Goal: Entertainment & Leisure: Browse casually

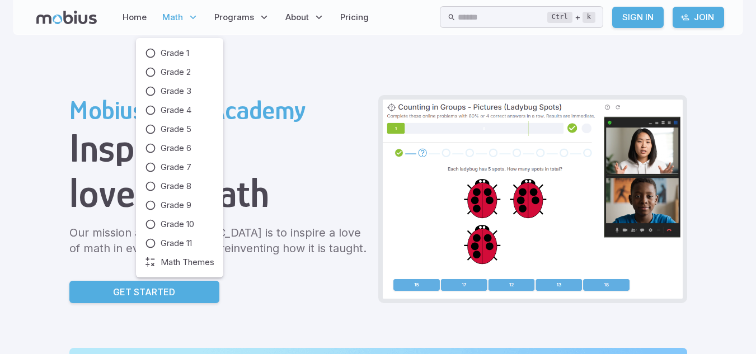
click at [186, 21] on p "Math" at bounding box center [180, 17] width 43 height 26
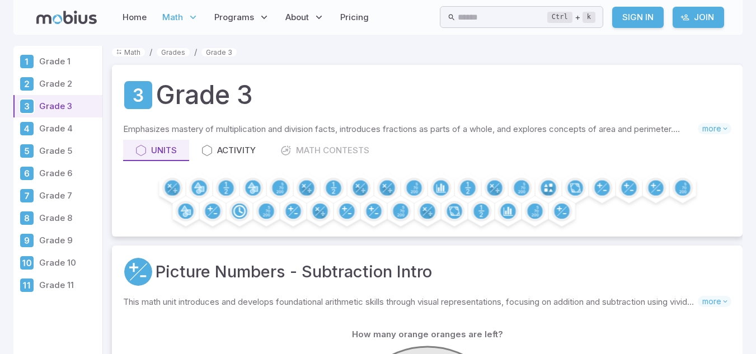
click at [235, 122] on div "Grade 3 Emphasizes mastery of multiplication and division facts, introduces fra…" at bounding box center [427, 151] width 631 height 172
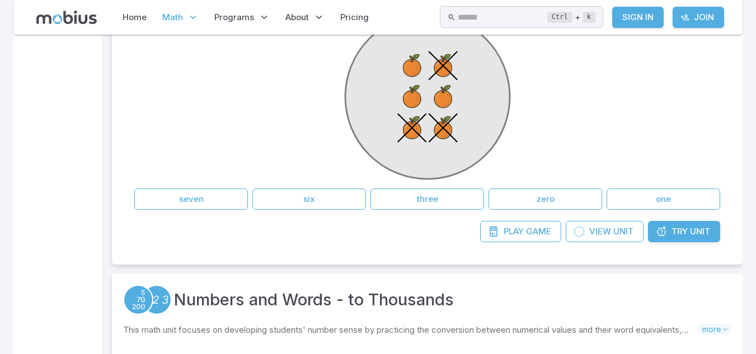
scroll to position [358, 0]
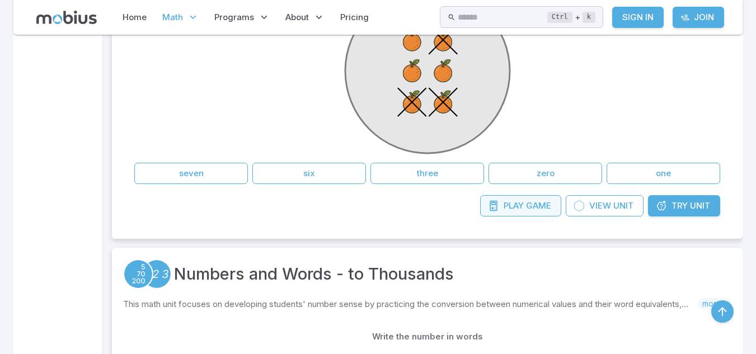
click at [539, 201] on span "Game" at bounding box center [538, 206] width 25 height 12
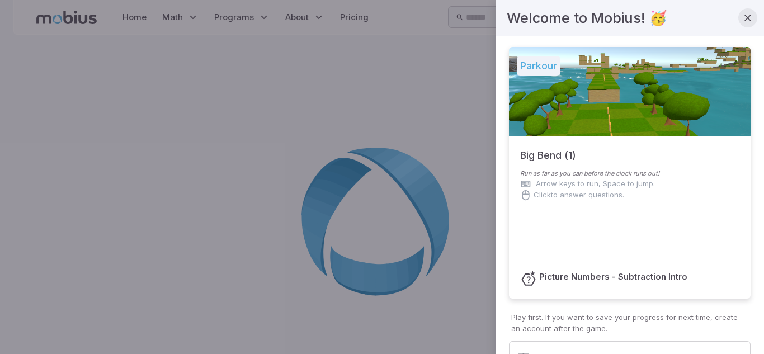
click at [742, 24] on button "button" at bounding box center [748, 17] width 19 height 19
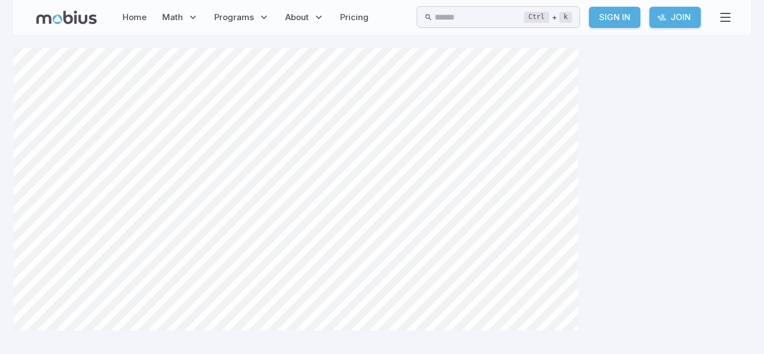
click at [642, 147] on div "Canvas actions 100 % Exit zen mode" at bounding box center [382, 225] width 738 height 354
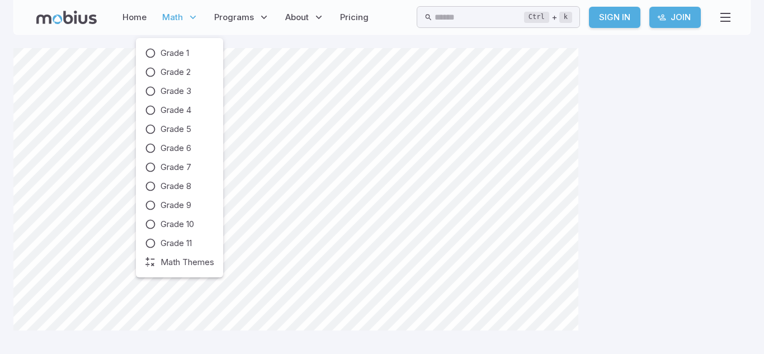
click at [177, 22] on span "Math" at bounding box center [172, 17] width 21 height 12
click at [191, 87] on span "Grade 3" at bounding box center [176, 91] width 31 height 12
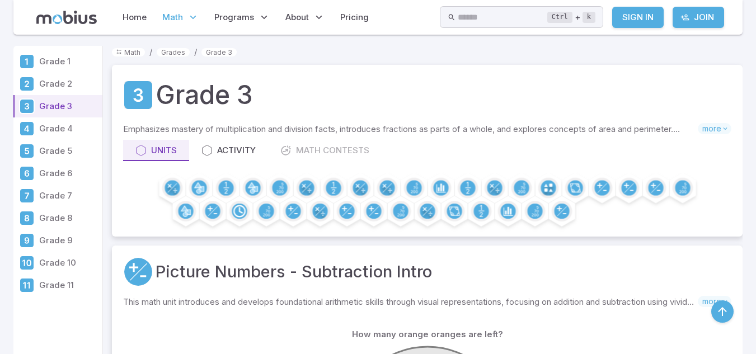
scroll to position [964, 0]
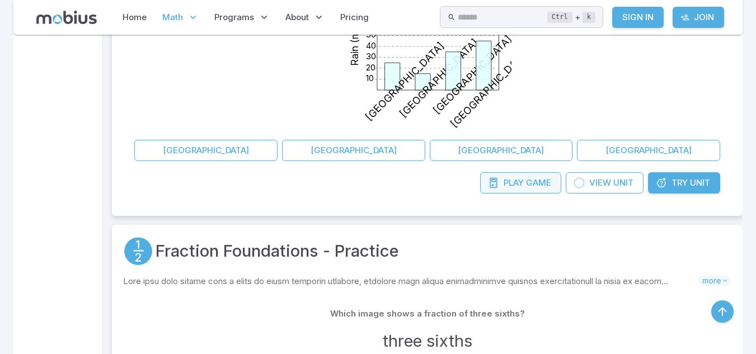
click at [545, 193] on link "Play Game" at bounding box center [520, 182] width 81 height 21
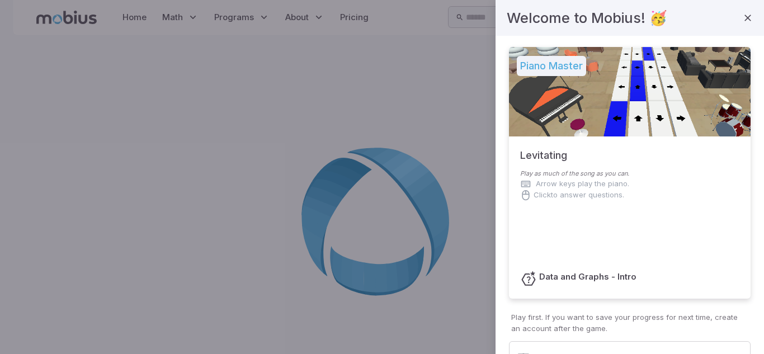
click at [190, 16] on div at bounding box center [382, 177] width 764 height 354
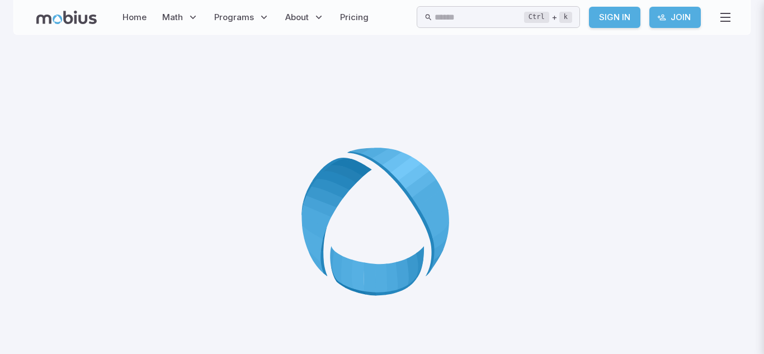
click at [180, 6] on div at bounding box center [382, 177] width 764 height 354
click at [181, 16] on div at bounding box center [382, 177] width 764 height 354
click at [187, 13] on icon at bounding box center [192, 17] width 11 height 11
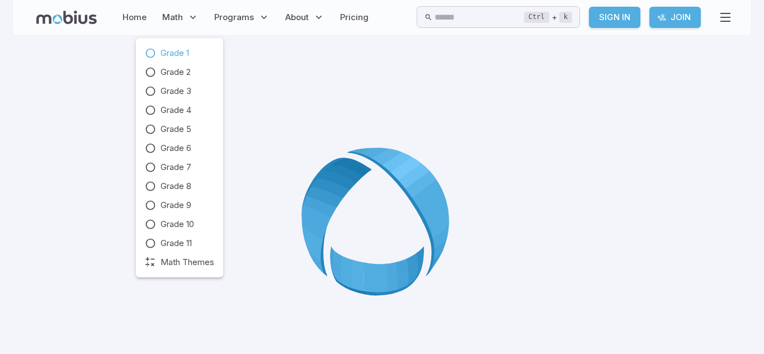
click at [200, 57] on link "Grade 1" at bounding box center [179, 53] width 69 height 12
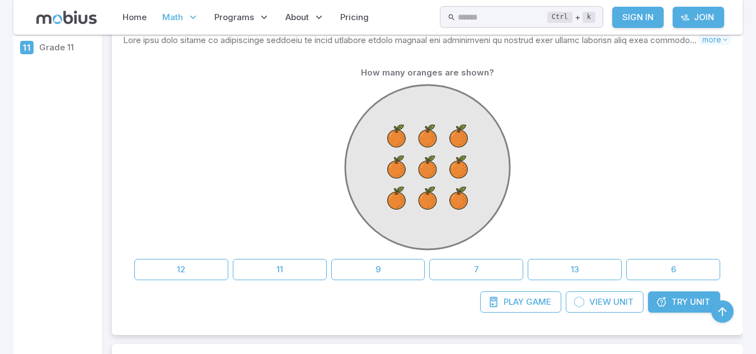
scroll to position [240, 0]
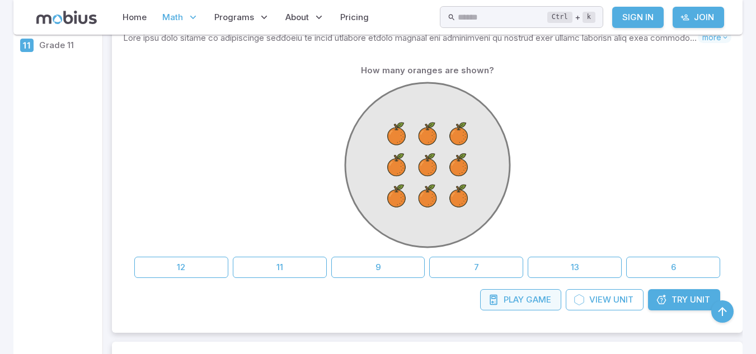
click at [531, 307] on link "Play Game" at bounding box center [520, 299] width 81 height 21
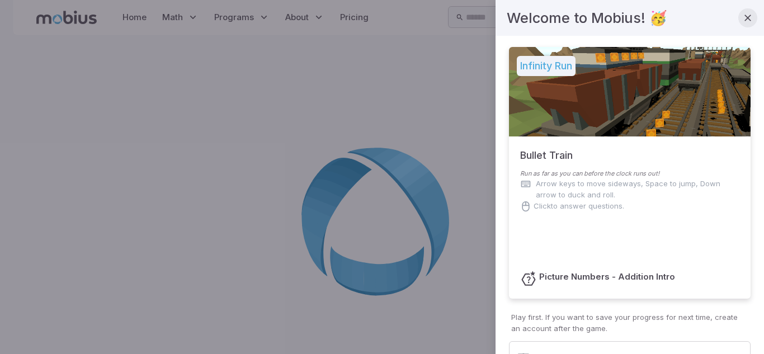
click at [743, 13] on icon "button" at bounding box center [748, 17] width 11 height 11
